Goal: Transaction & Acquisition: Purchase product/service

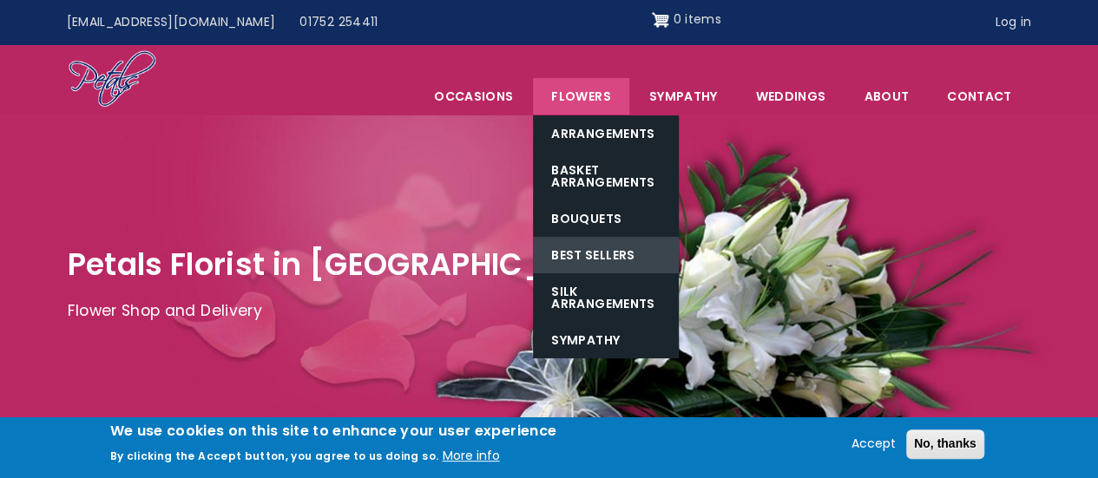
click at [595, 252] on link "Best Sellers" at bounding box center [606, 255] width 146 height 36
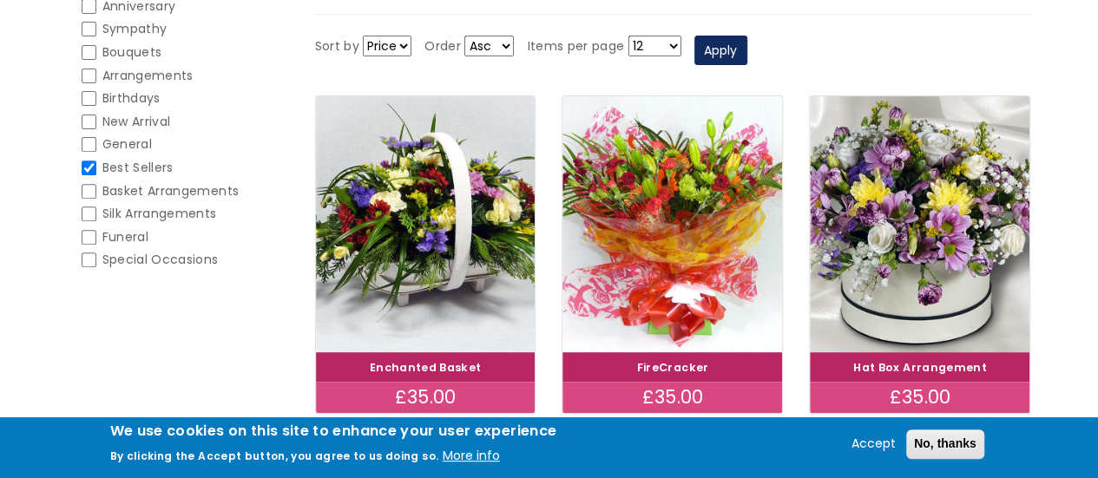
scroll to position [355, 0]
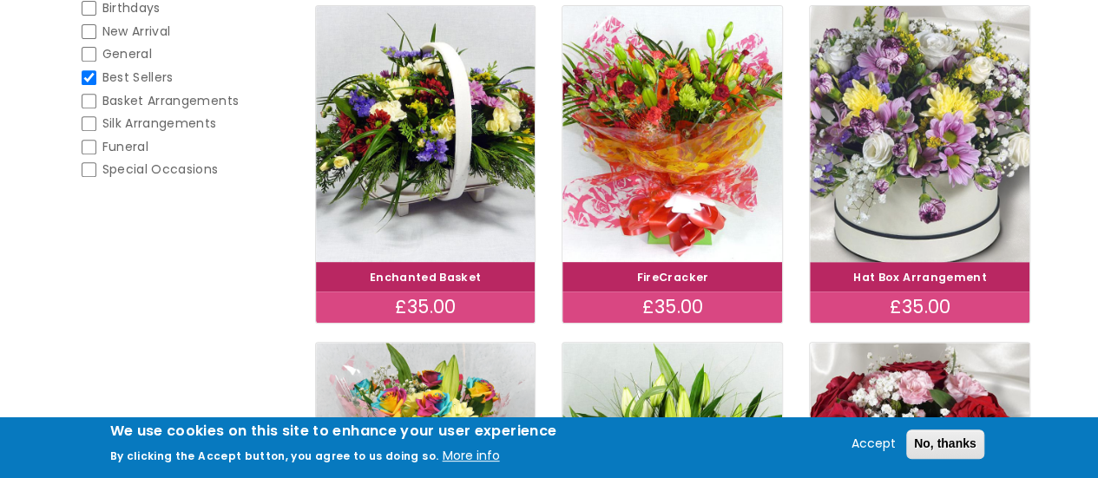
click at [923, 161] on img at bounding box center [920, 134] width 246 height 286
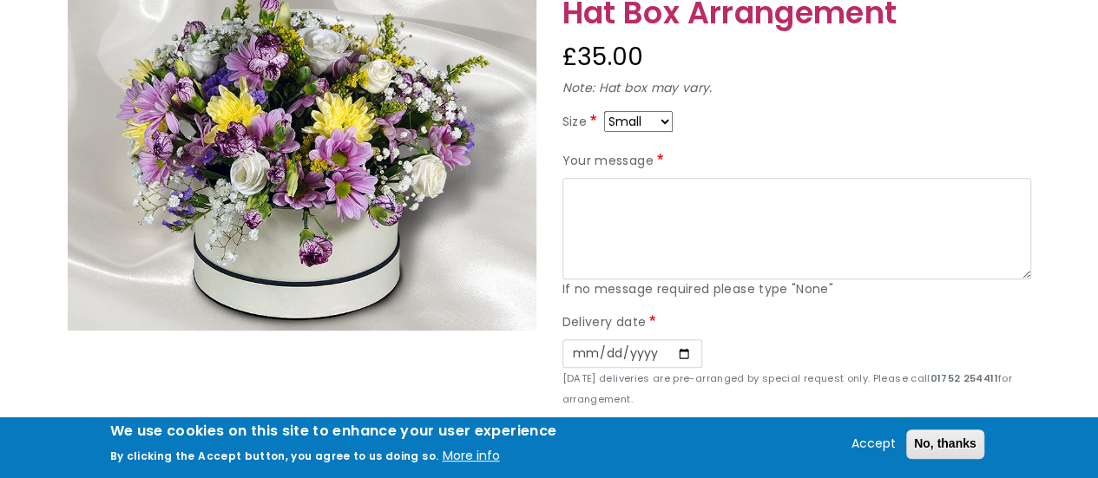
scroll to position [260, 0]
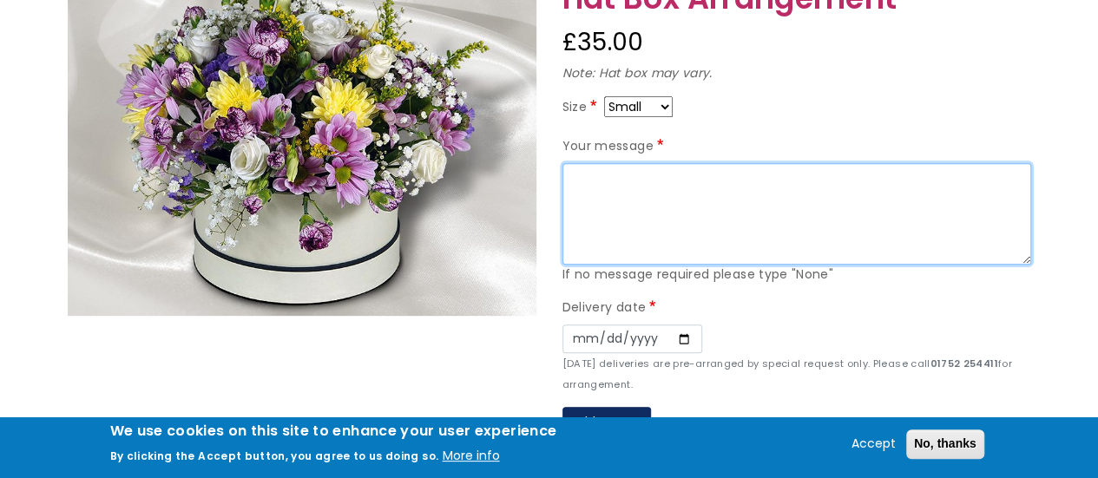
click at [647, 174] on textarea "Your message" at bounding box center [796, 214] width 469 height 102
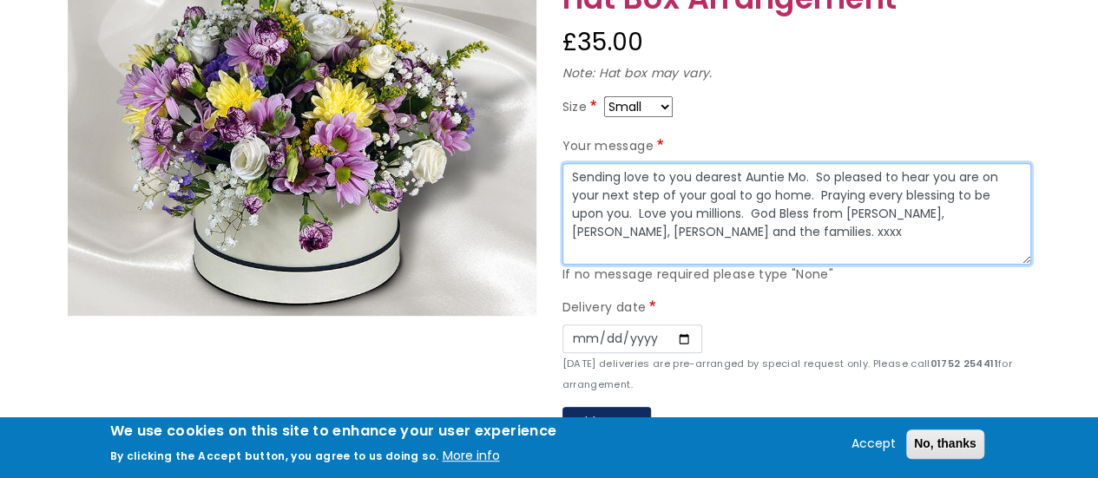
type textarea "Sending love to you dearest Auntie Mo. So pleased to hear you are on your next …"
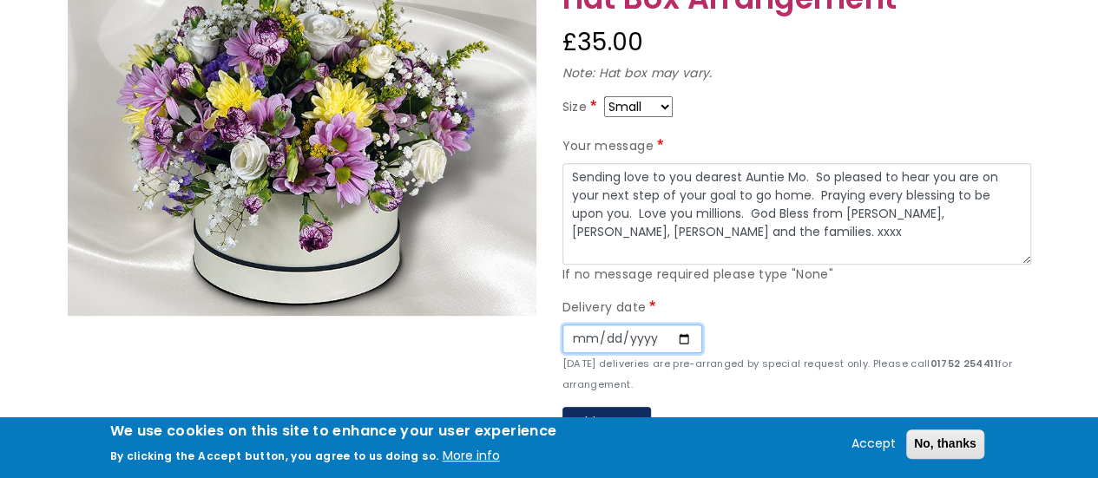
click at [682, 335] on input "Date" at bounding box center [632, 340] width 140 height 30
type input "2025-10-01"
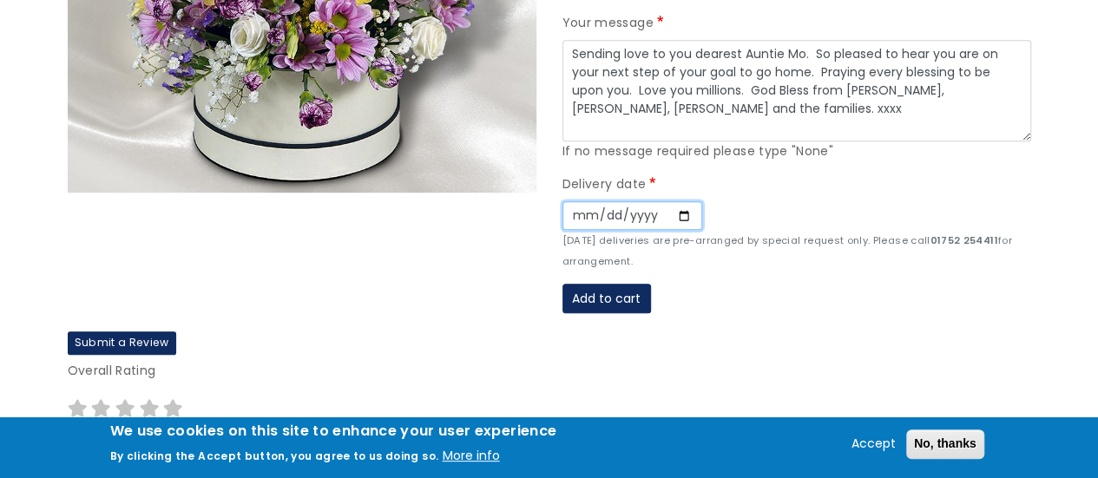
scroll to position [465, 0]
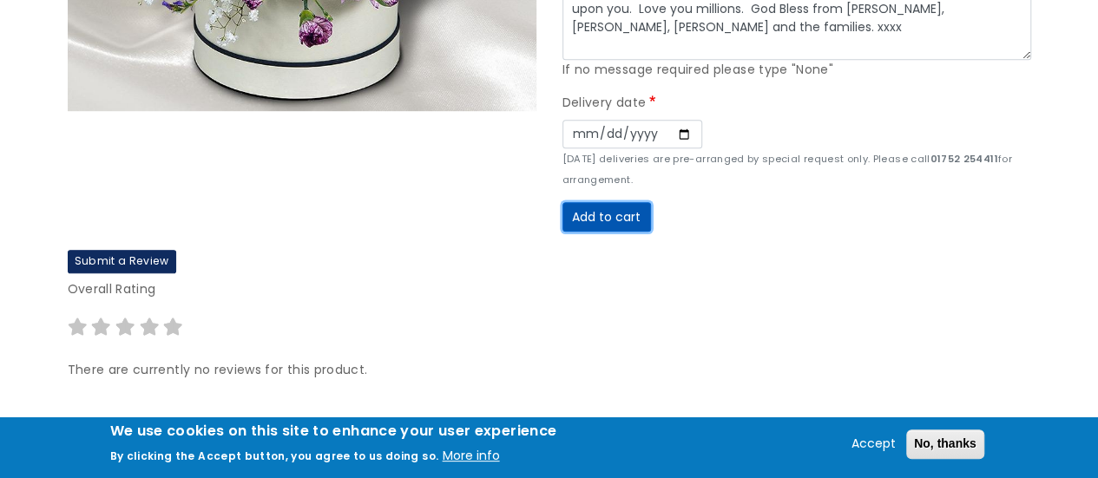
click at [613, 211] on button "Add to cart" at bounding box center [606, 217] width 89 height 30
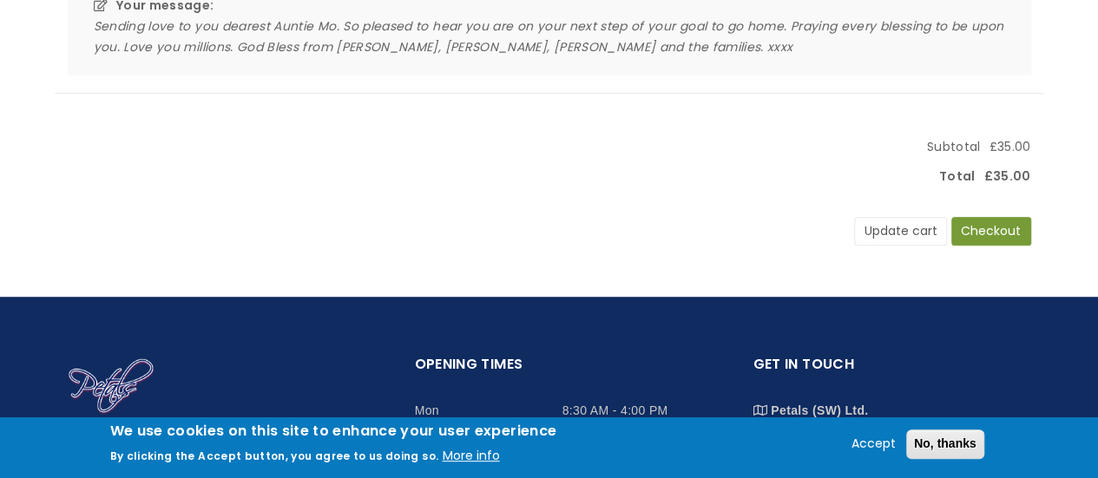
scroll to position [519, 0]
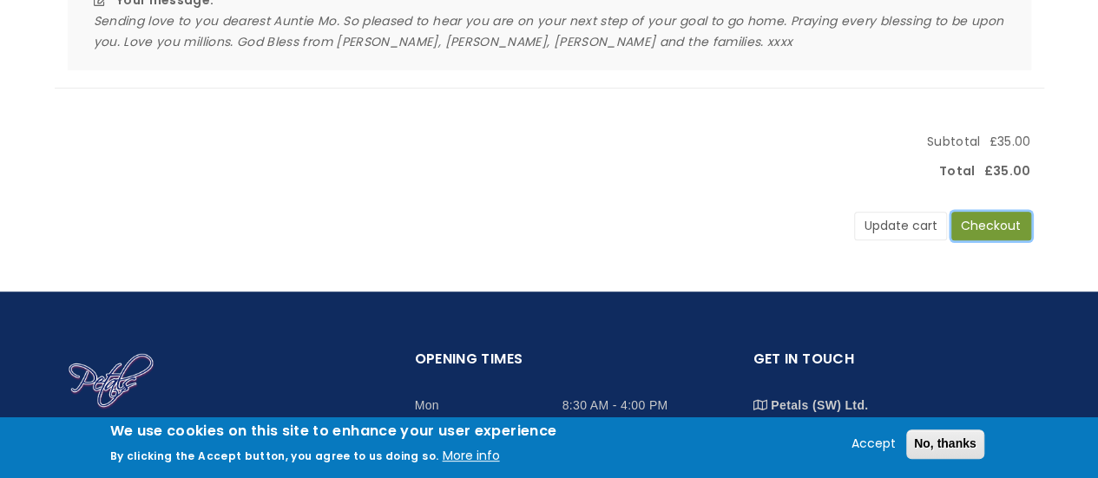
click at [995, 223] on button "Checkout" at bounding box center [991, 227] width 80 height 30
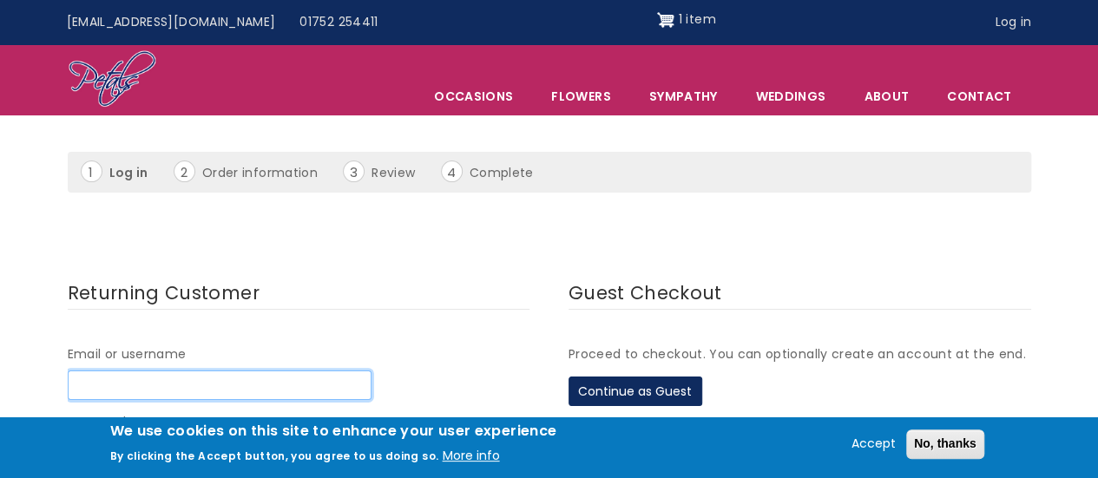
click at [174, 392] on input "Email or username" at bounding box center [220, 386] width 304 height 30
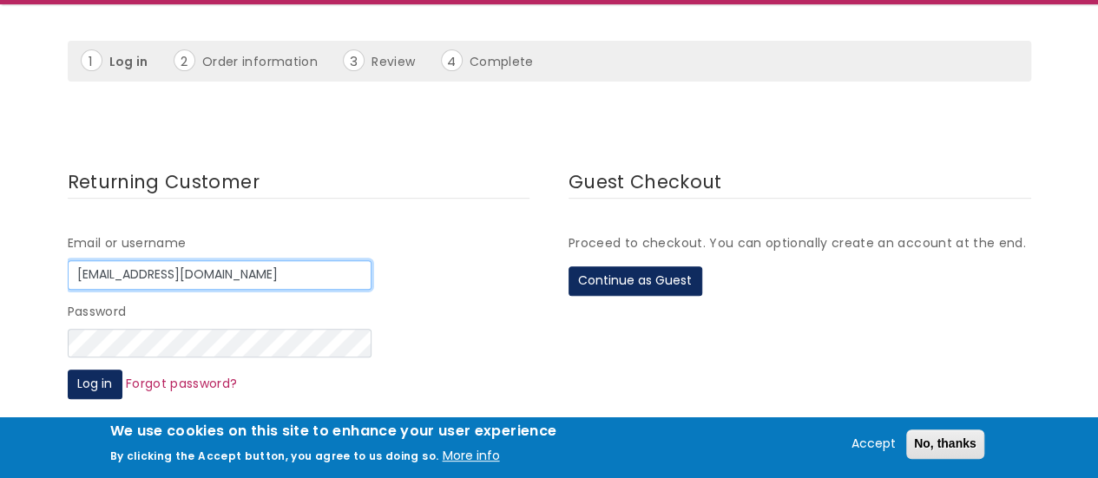
scroll to position [289, 0]
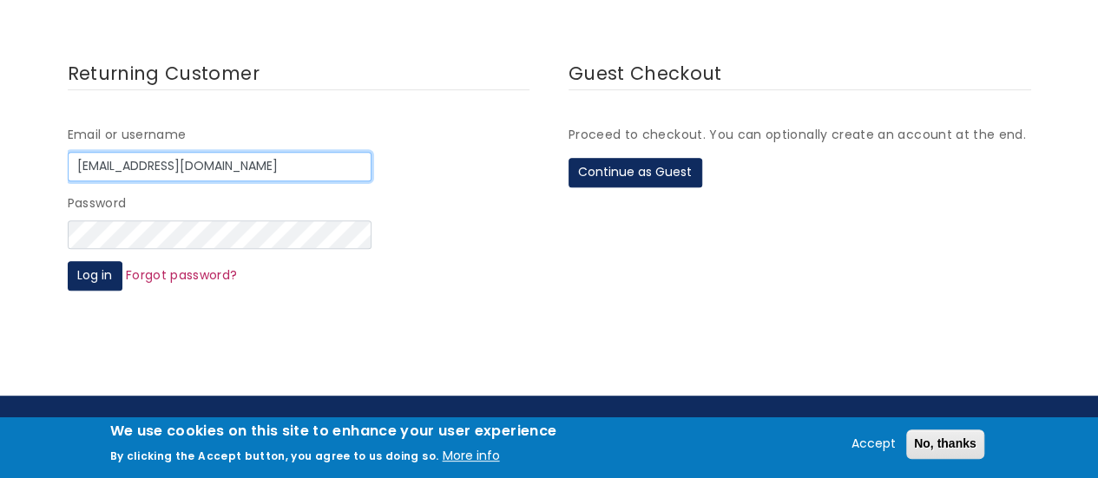
type input "[EMAIL_ADDRESS][DOMAIN_NAME]"
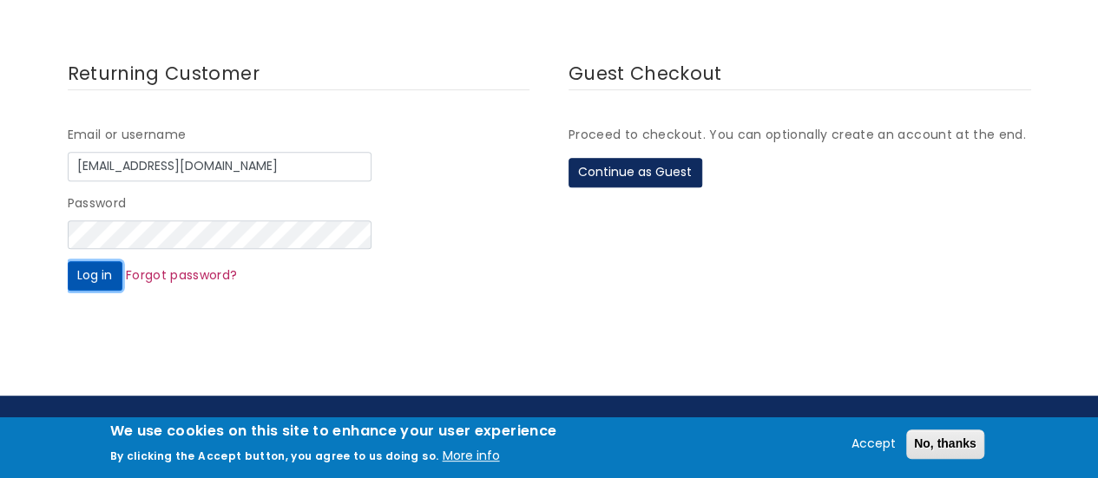
click at [102, 279] on button "Log in" at bounding box center [95, 276] width 55 height 30
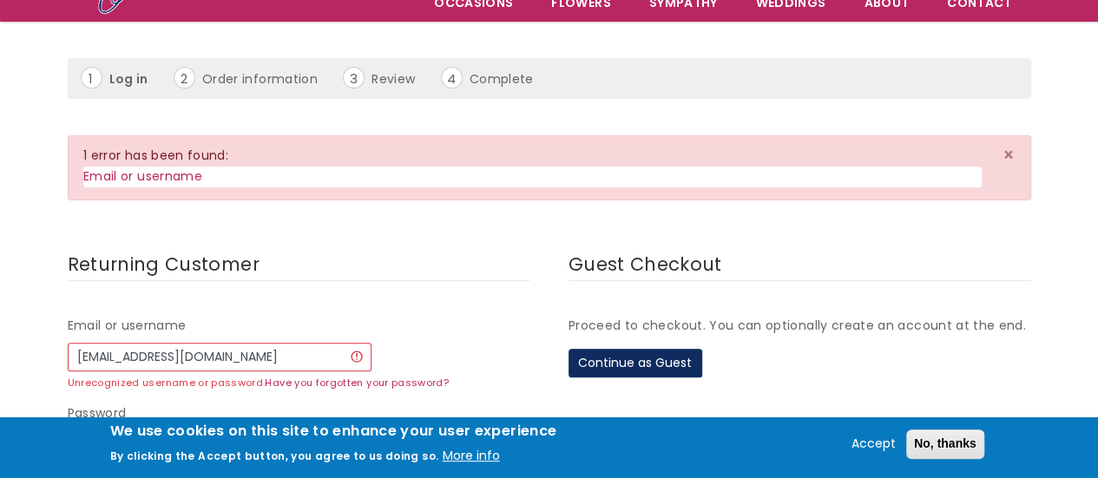
scroll to position [231, 0]
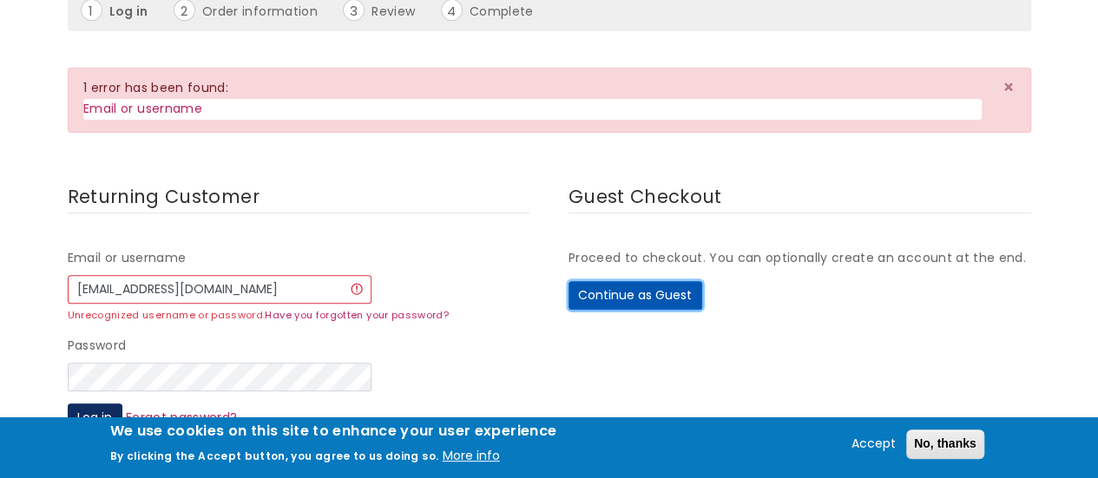
click at [639, 298] on button "Continue as Guest" at bounding box center [636, 296] width 134 height 30
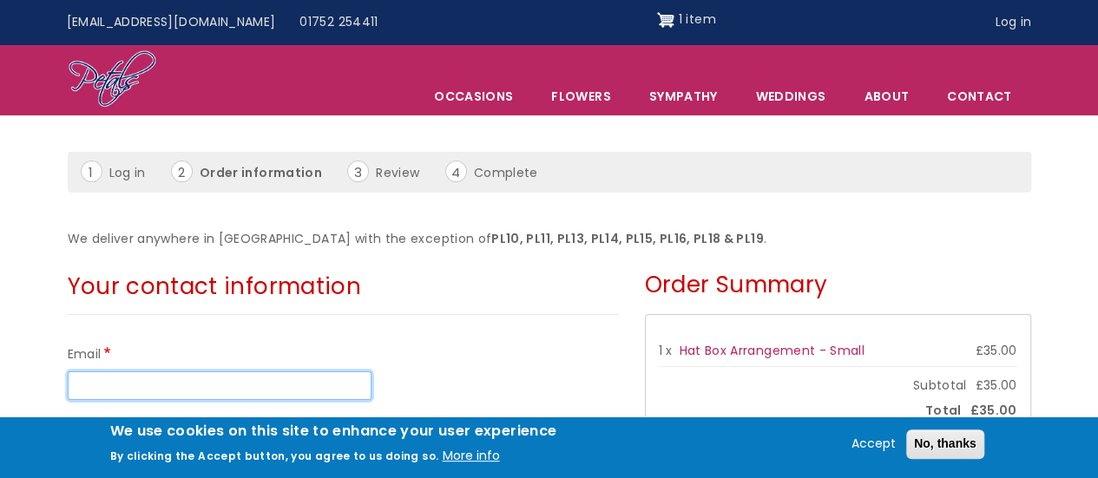
click at [166, 374] on input "Email" at bounding box center [220, 386] width 304 height 30
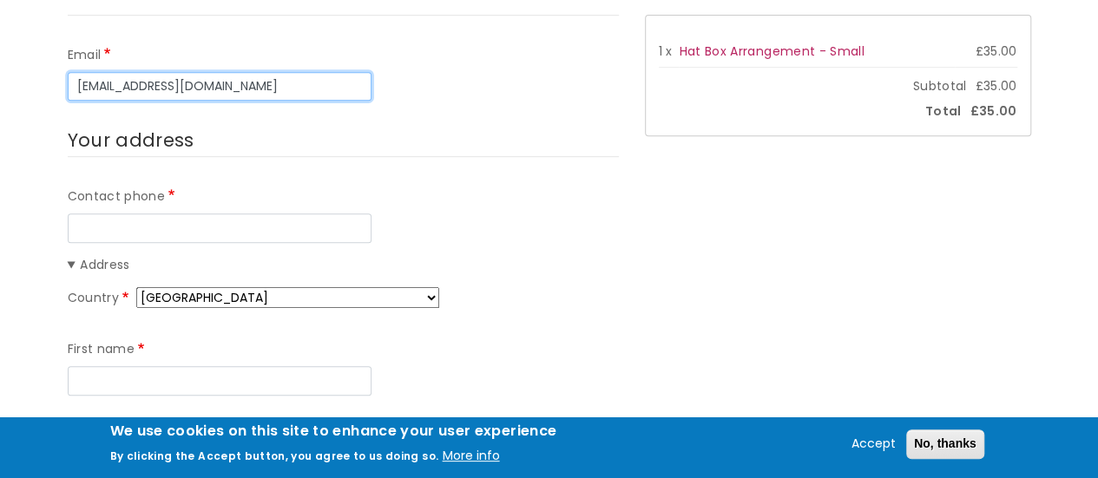
scroll to position [391, 0]
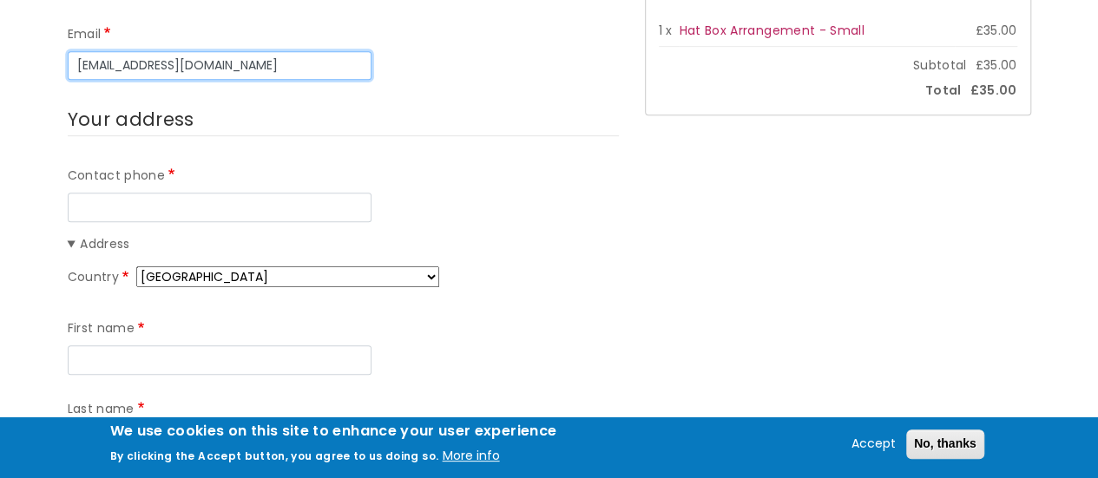
type input "dpenney@korusconnect.org.au"
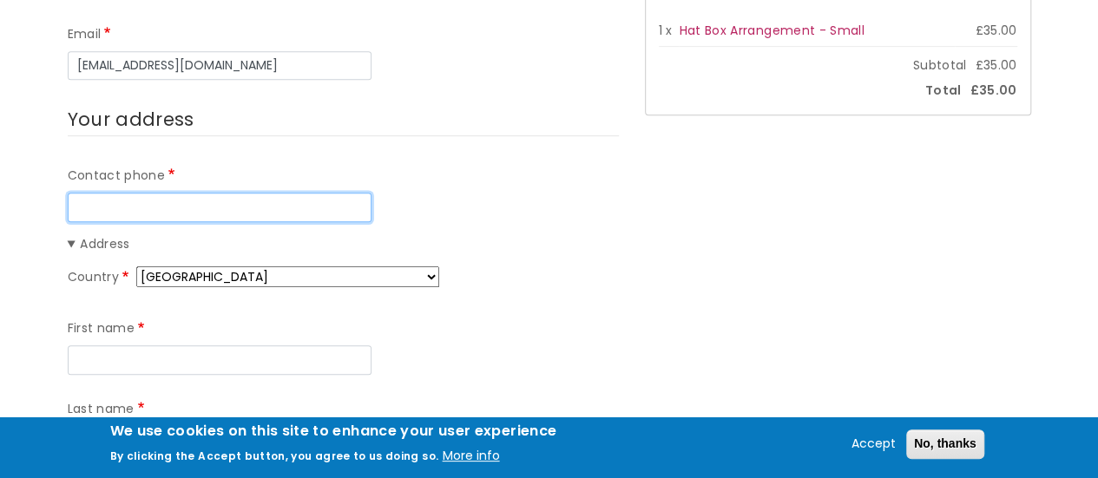
click at [105, 206] on input "Contact phone" at bounding box center [220, 208] width 304 height 30
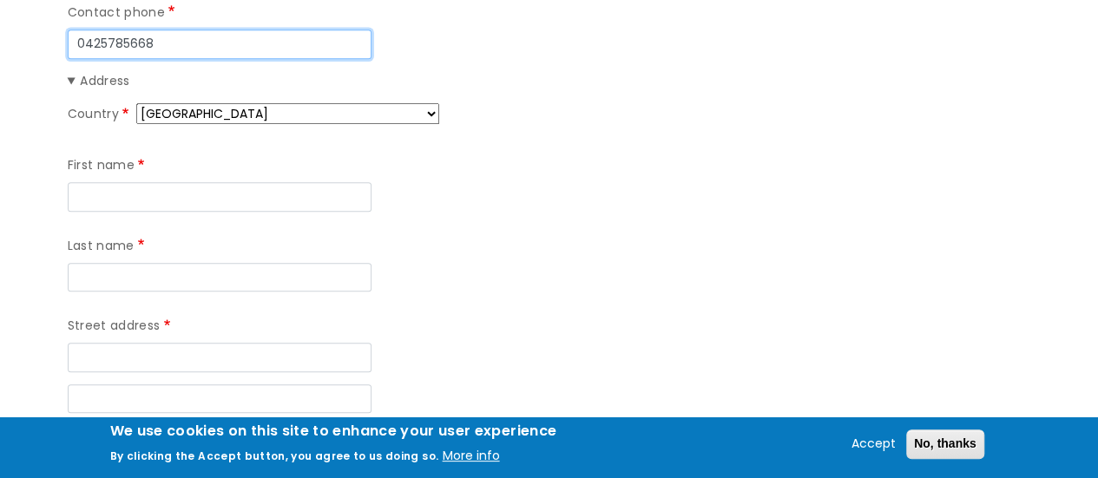
scroll to position [629, 0]
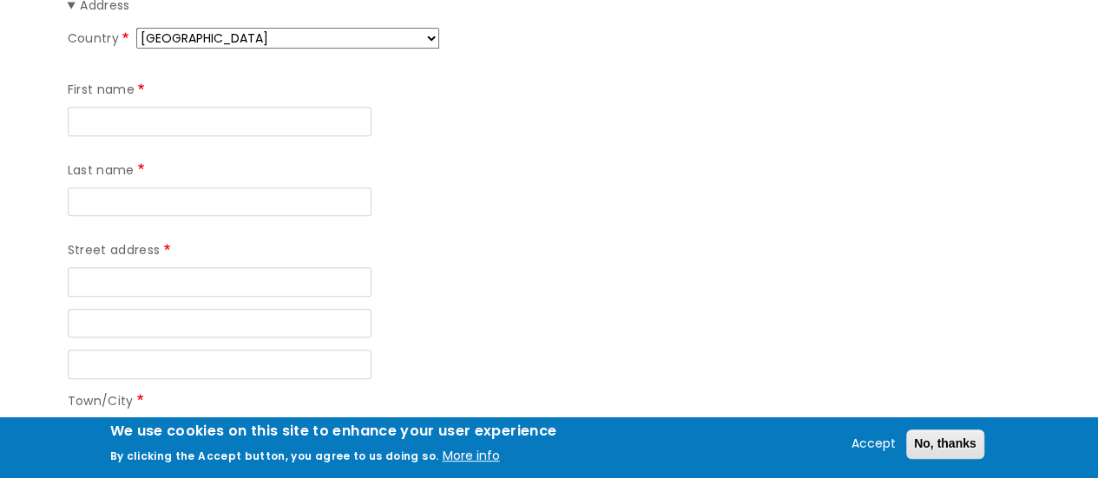
type input "0425785668"
click at [394, 38] on select "Afghanistan Åland Islands Albania Algeria American Samoa Andorra Angola Anguill…" at bounding box center [287, 38] width 303 height 21
click at [136, 28] on select "Afghanistan Åland Islands Albania Algeria American Samoa Andorra Angola Anguill…" at bounding box center [287, 38] width 303 height 21
click at [393, 34] on select "Afghanistan Åland Islands Albania Algeria American Samoa Andorra Angola Anguill…" at bounding box center [287, 38] width 303 height 21
select select "AU"
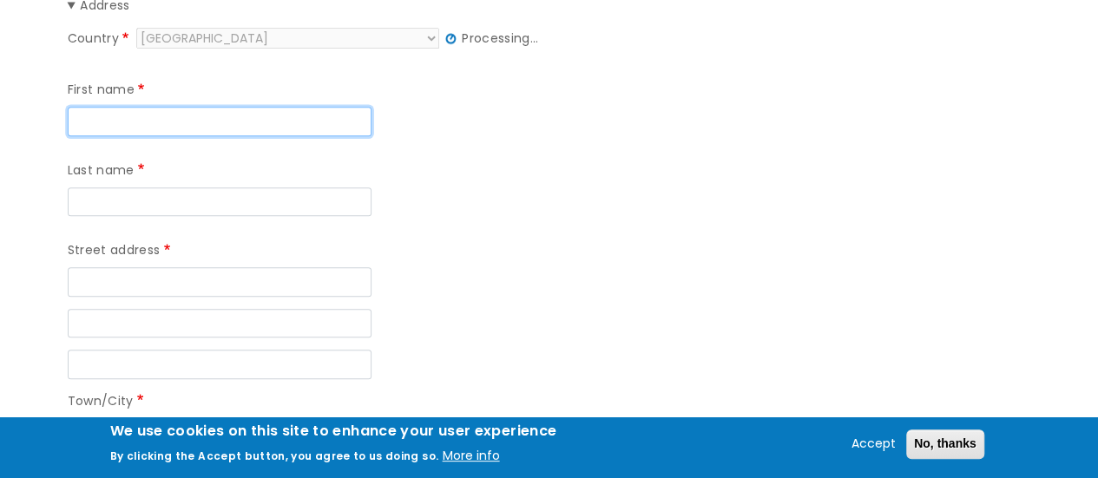
click at [156, 123] on input "First name" at bounding box center [220, 122] width 304 height 30
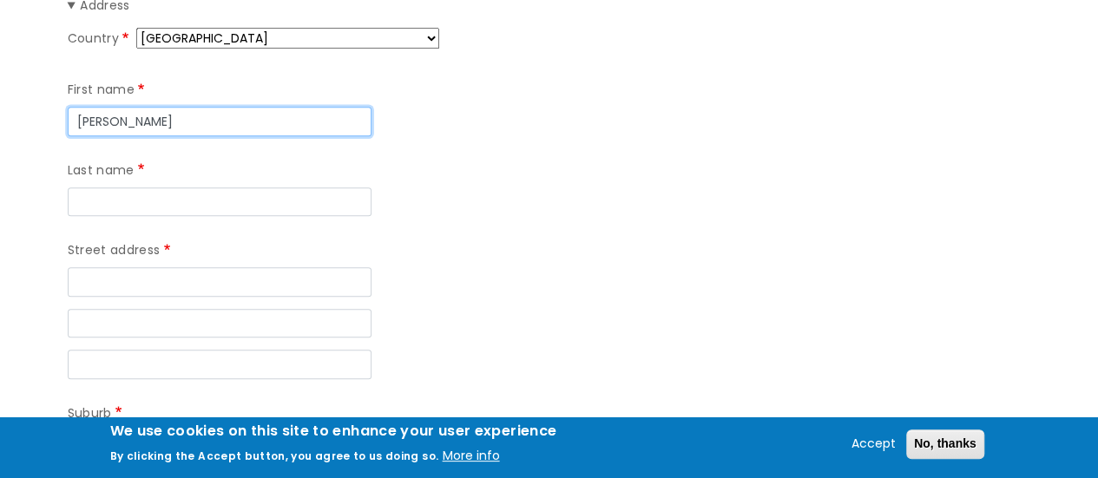
type input "Dawn"
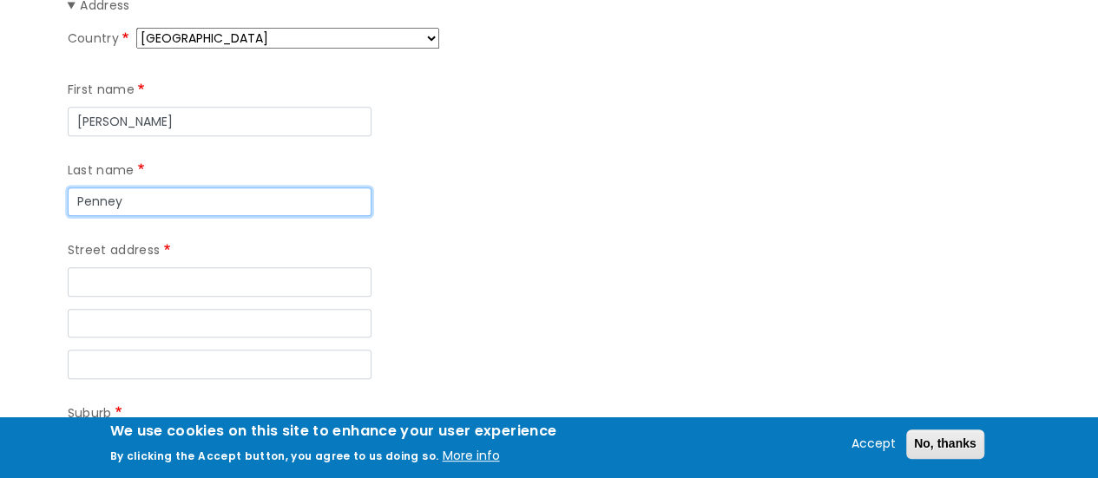
type input "Penney"
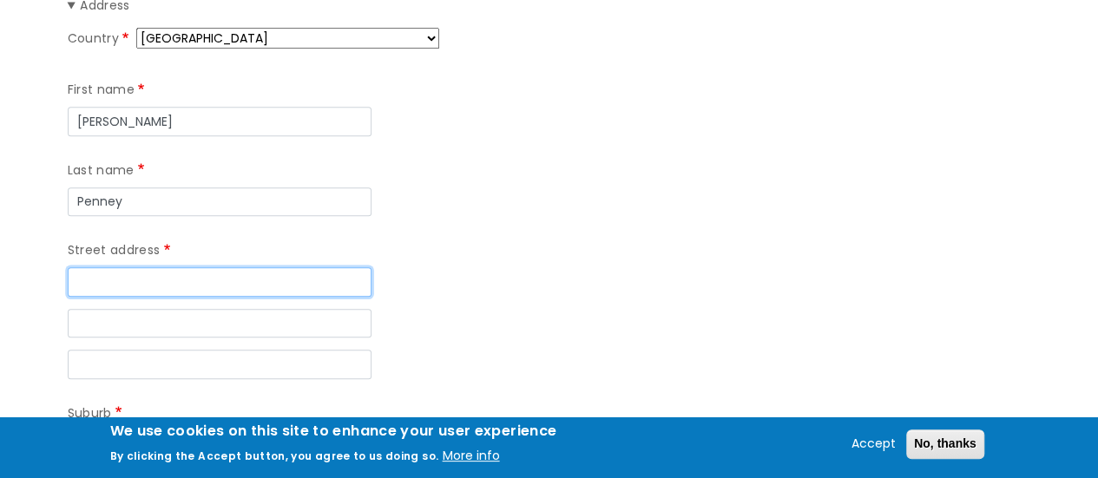
click at [139, 267] on input "Street address" at bounding box center [220, 282] width 304 height 30
type input "70 Retreat Road"
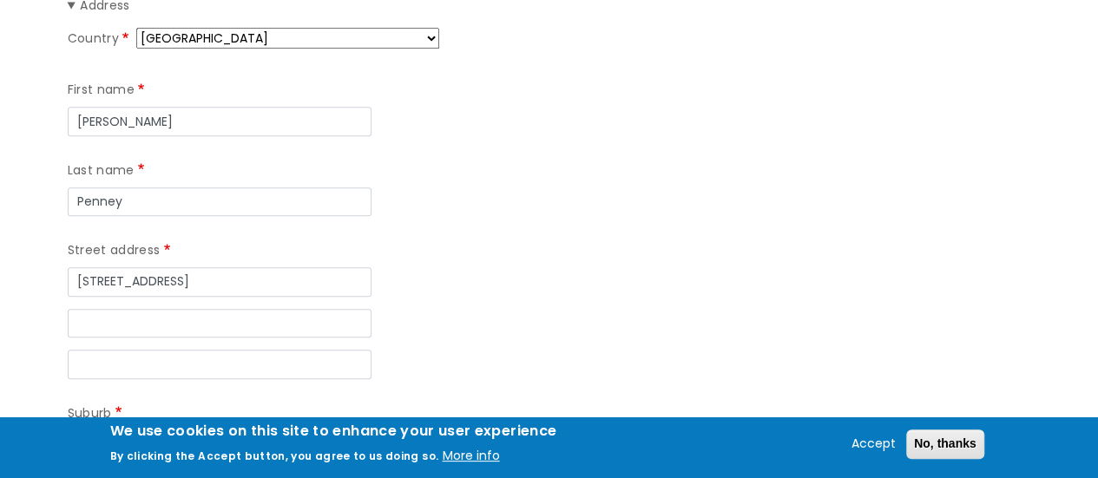
click at [152, 430] on input "Suburb" at bounding box center [220, 445] width 304 height 30
type input "Buxton"
click at [535, 434] on select "- Select - Australian Capital Territory New South Wales Northern Territory Quee…" at bounding box center [511, 444] width 147 height 21
select select "VIC"
click at [438, 434] on select "- Select - Australian Capital Territory New South Wales Northern Territory Quee…" at bounding box center [511, 444] width 147 height 21
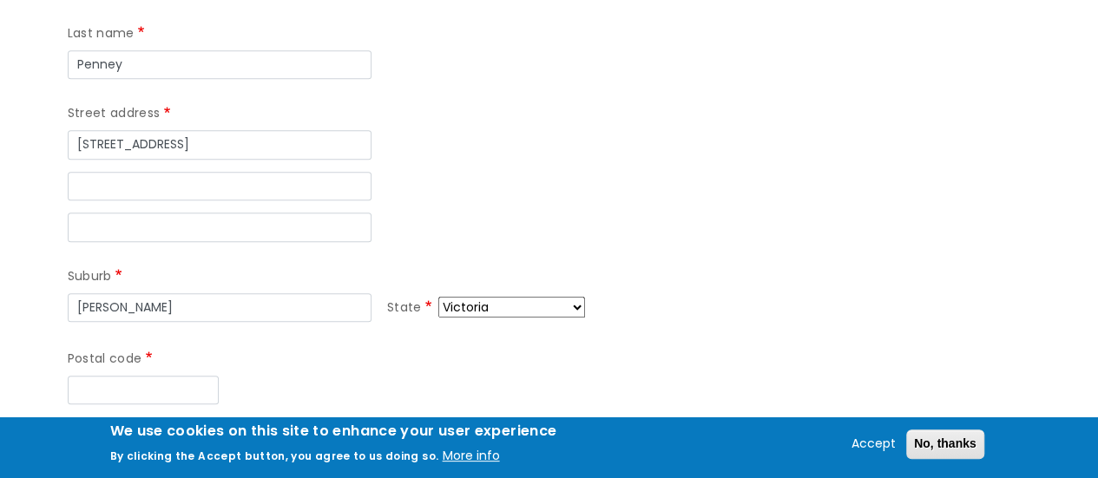
scroll to position [857, 0]
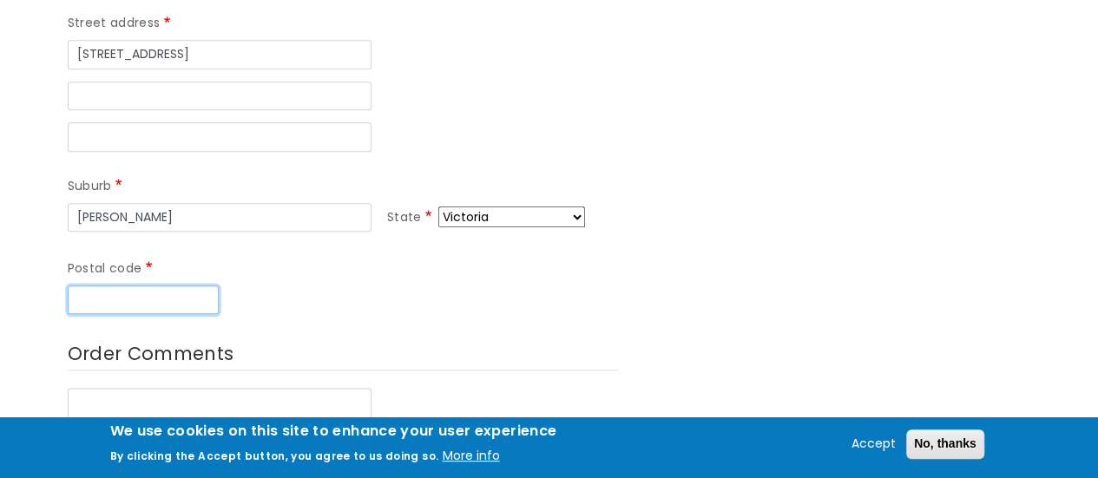
click at [127, 286] on input "Postal code" at bounding box center [143, 301] width 151 height 30
type input "3711"
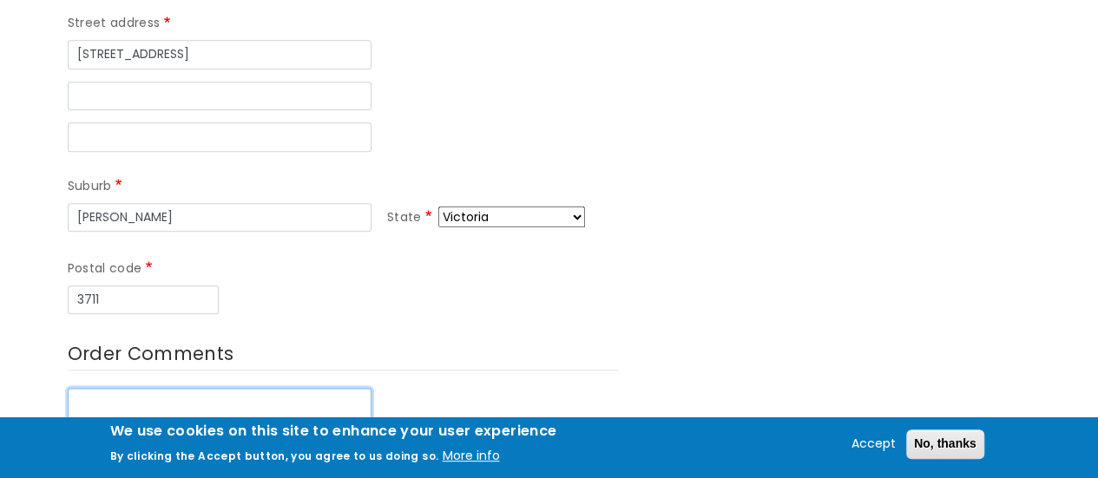
click at [118, 388] on textarea "Order Comments" at bounding box center [220, 439] width 304 height 102
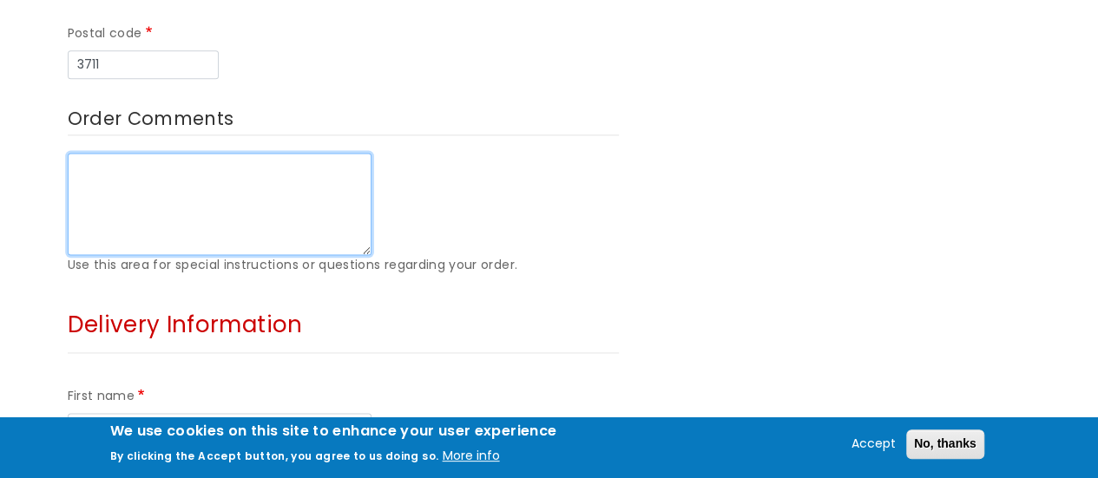
scroll to position [1140, 0]
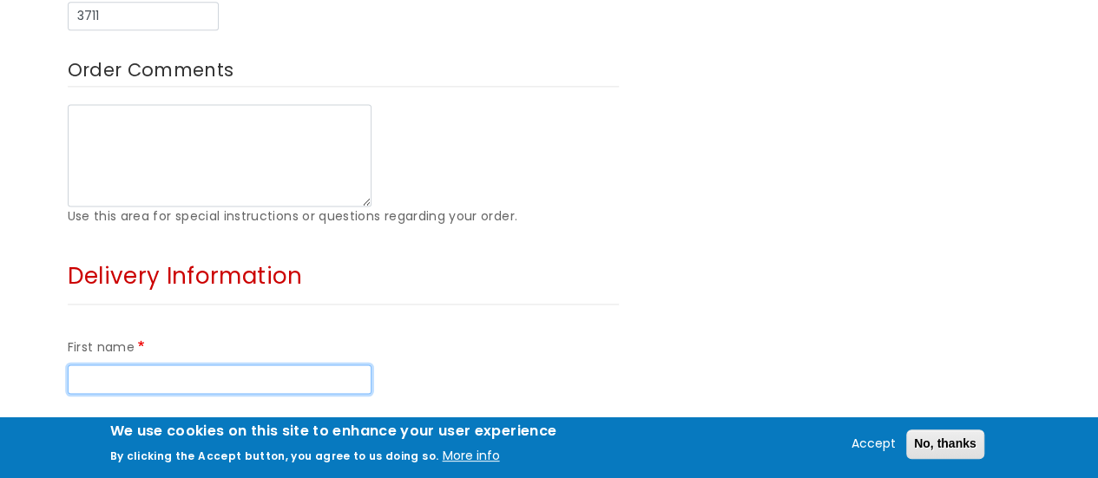
click at [184, 365] on input "First name" at bounding box center [220, 380] width 304 height 30
type input "Mrs Maureen"
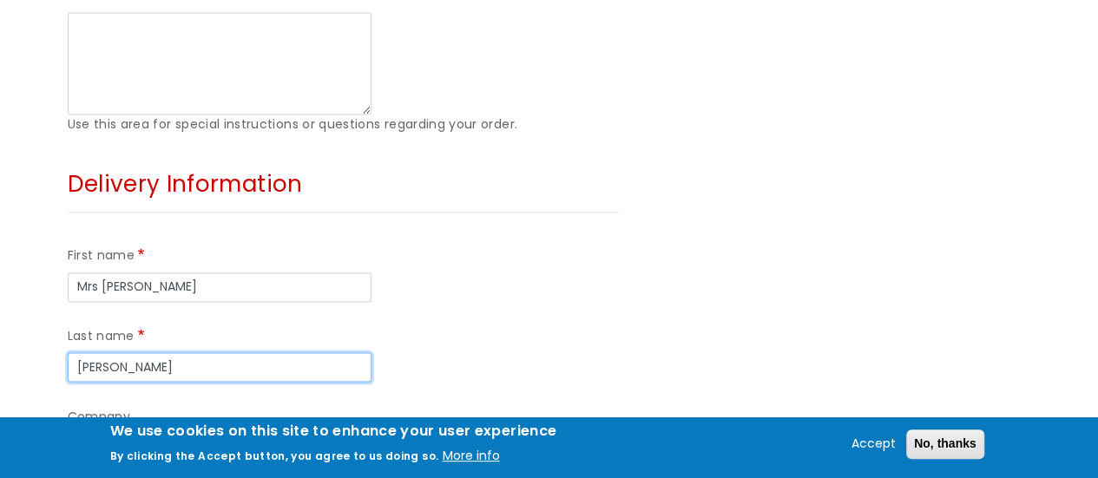
scroll to position [1236, 0]
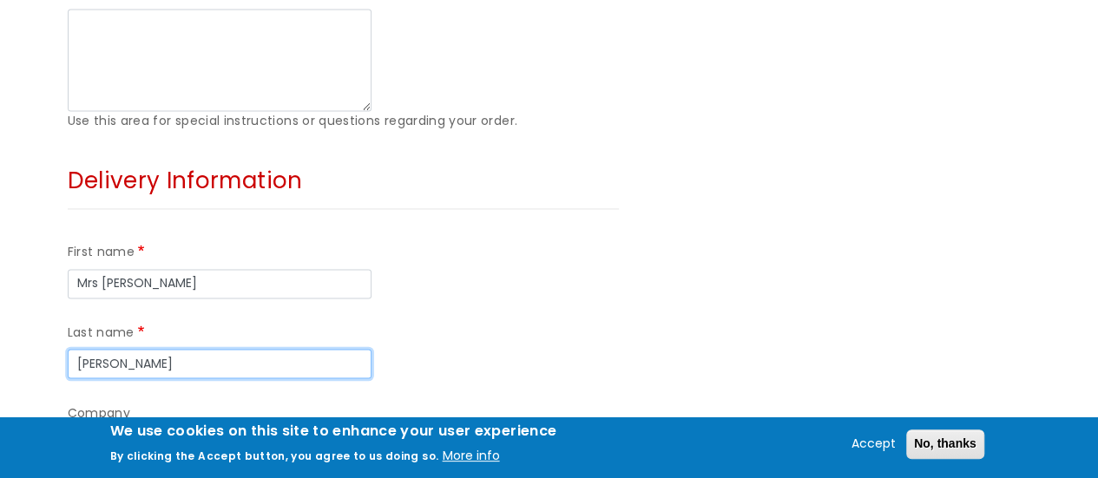
type input "Blackler"
click at [126, 430] on input "Company" at bounding box center [220, 445] width 304 height 30
type input "c/o Higher Park Lodge"
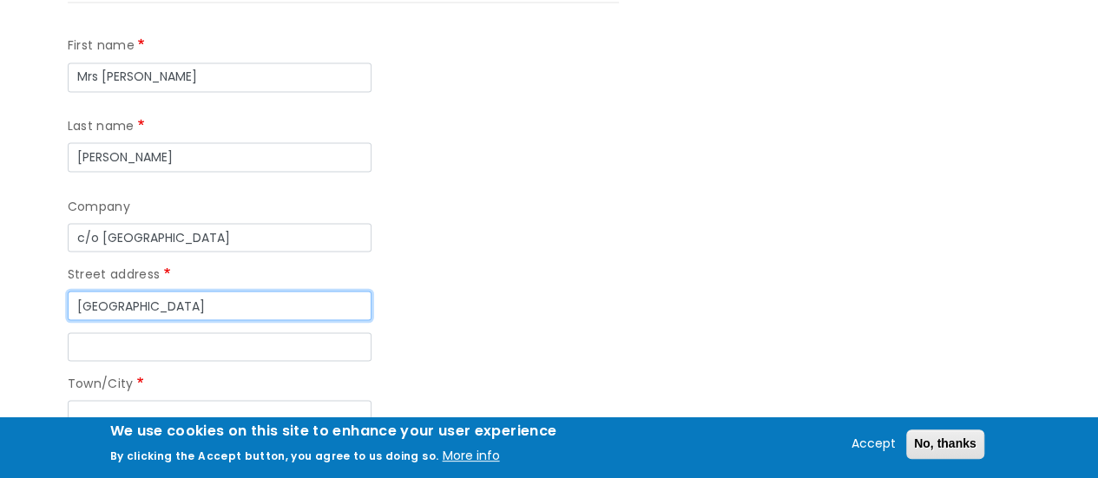
scroll to position [1470, 0]
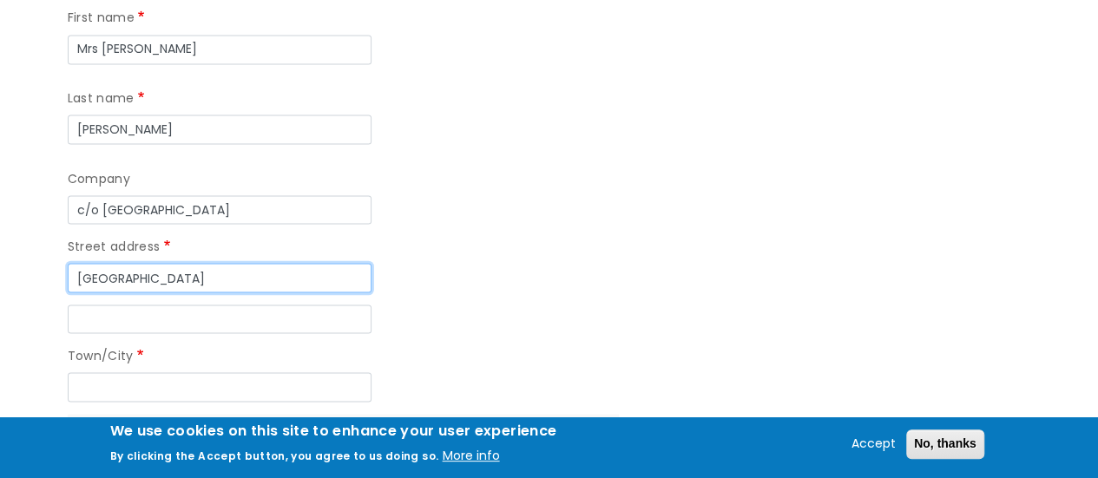
type input "Devonport Park"
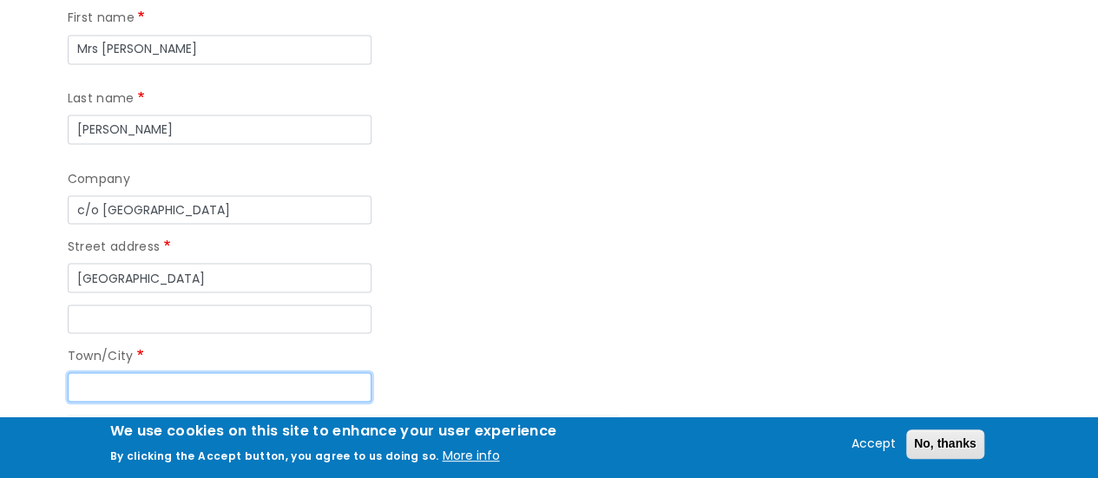
click at [196, 372] on input "Town/City" at bounding box center [220, 387] width 304 height 30
type input "Plymouth"
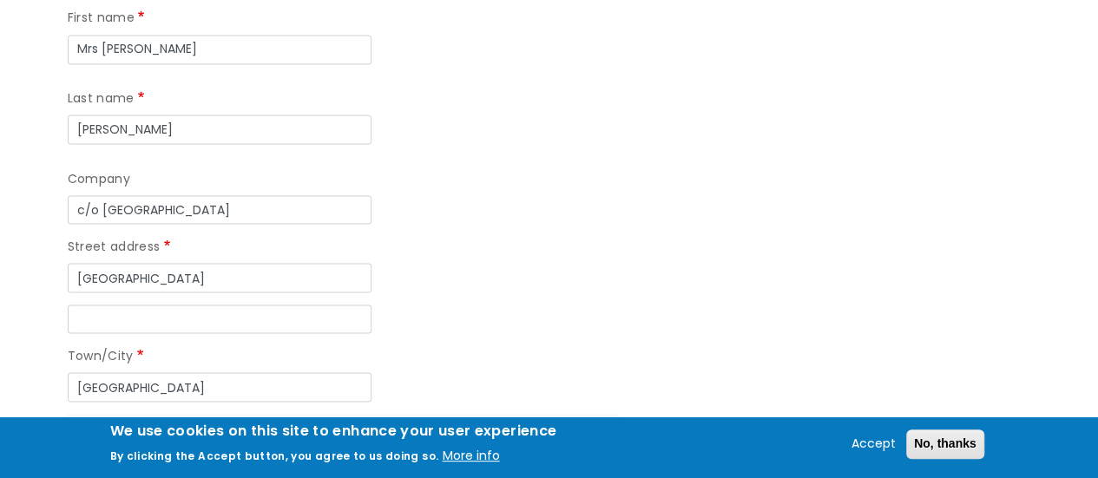
click at [174, 454] on input "Postal code" at bounding box center [233, 469] width 304 height 30
type input "PL1 4BT"
click at [312, 393] on fieldset "Delivery Information First name Mrs Maureen Last name Blackler Company c/o High…" at bounding box center [343, 245] width 551 height 646
click at [959, 442] on button "No, thanks" at bounding box center [945, 445] width 78 height 30
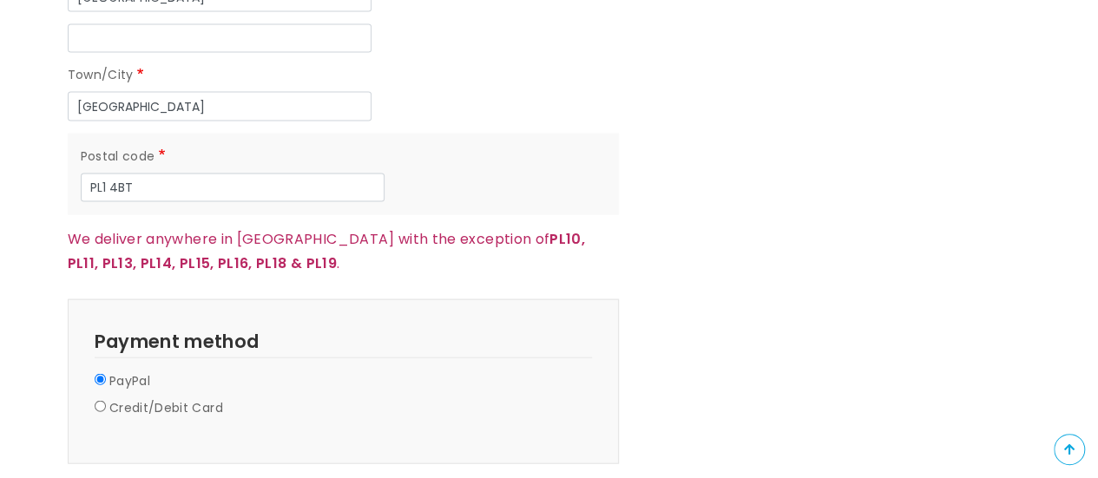
scroll to position [1810, 0]
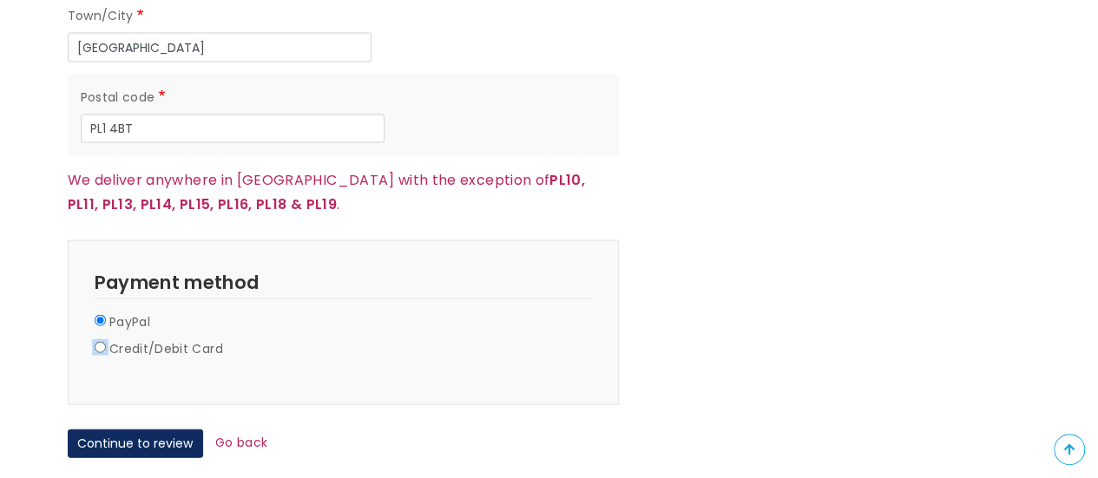
click at [100, 342] on input "Credit/Debit Card" at bounding box center [100, 347] width 11 height 11
radio input "true"
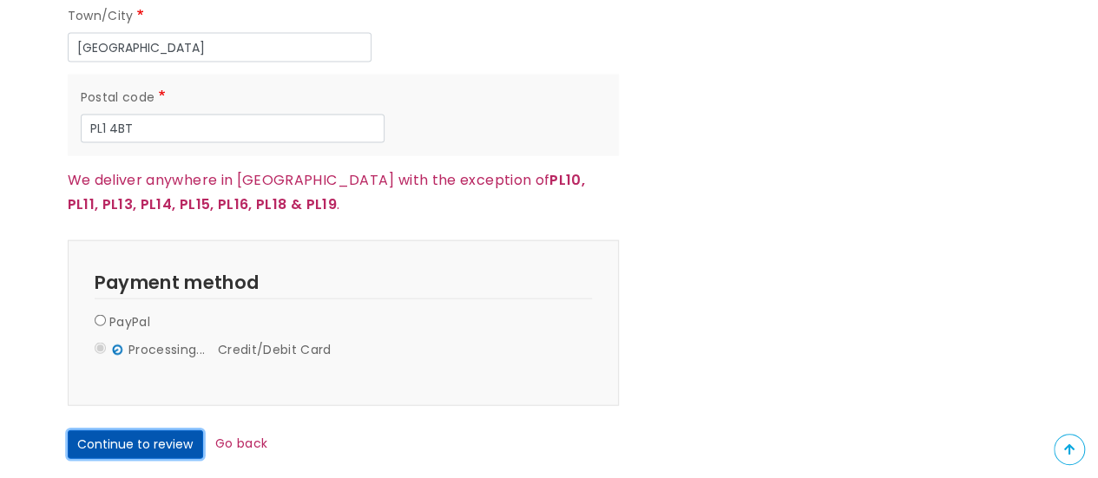
click at [156, 430] on button "Continue to review" at bounding box center [135, 445] width 135 height 30
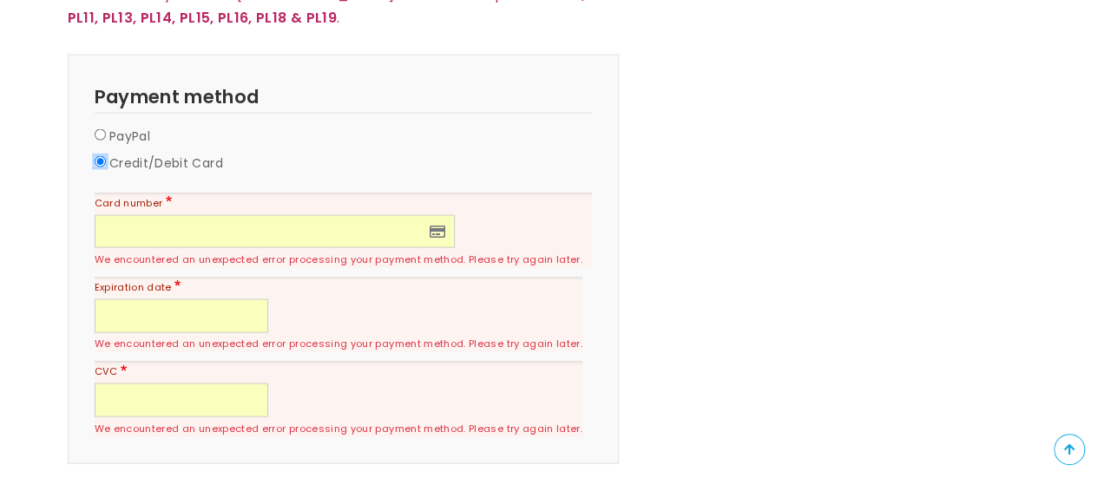
scroll to position [1829, 0]
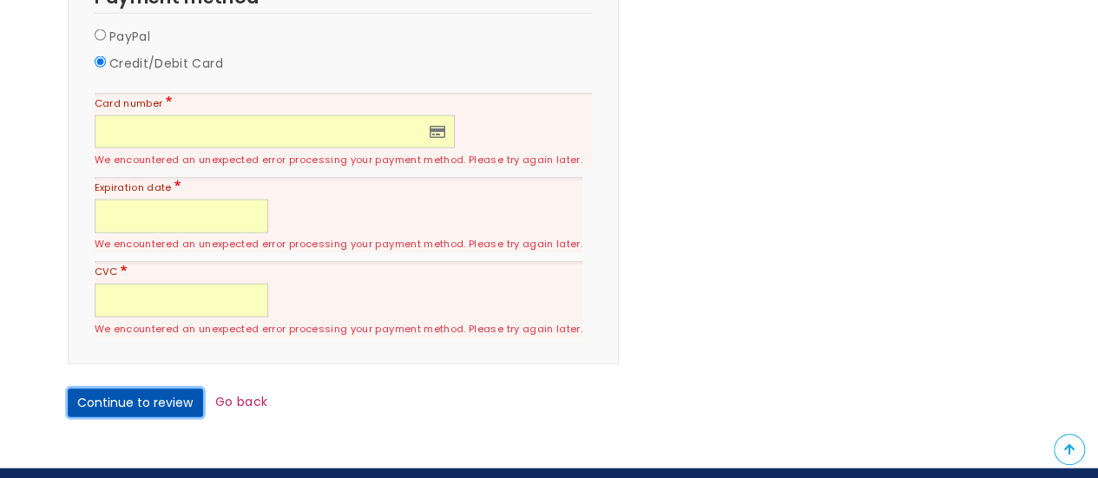
click at [128, 389] on button "Continue to review" at bounding box center [135, 404] width 135 height 30
click at [120, 389] on button "Continue to review" at bounding box center [135, 404] width 135 height 30
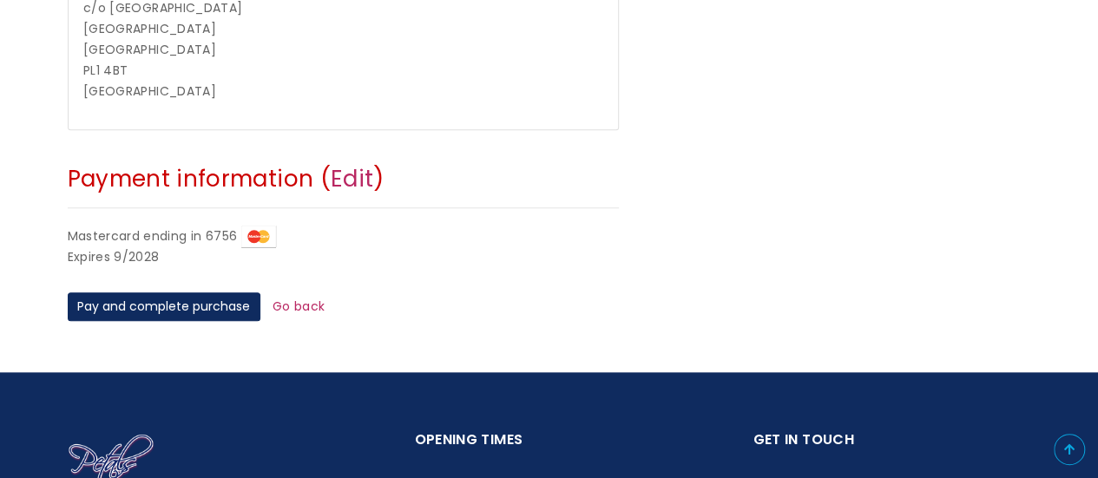
scroll to position [736, 0]
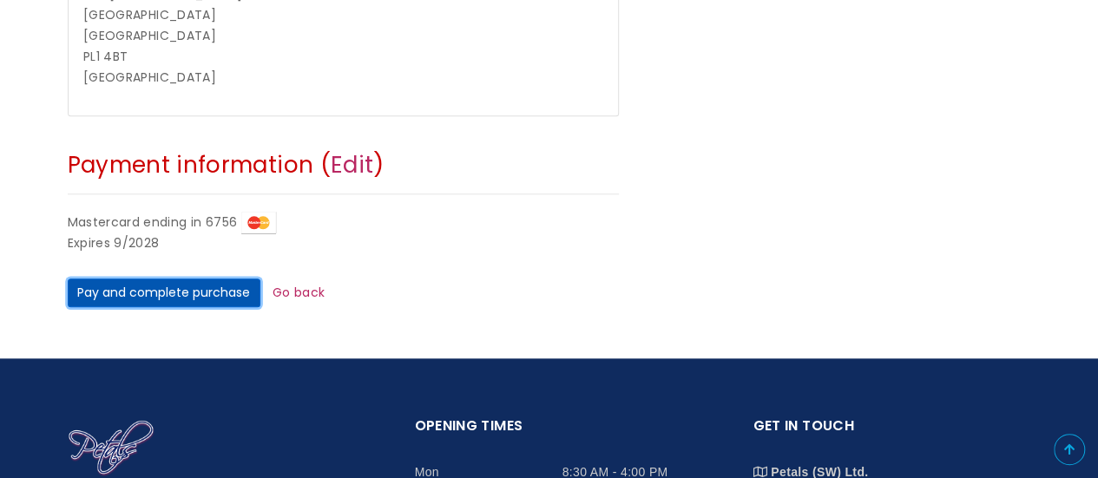
click at [170, 292] on button "Pay and complete purchase" at bounding box center [164, 294] width 193 height 30
